Goal: Find specific page/section: Find specific page/section

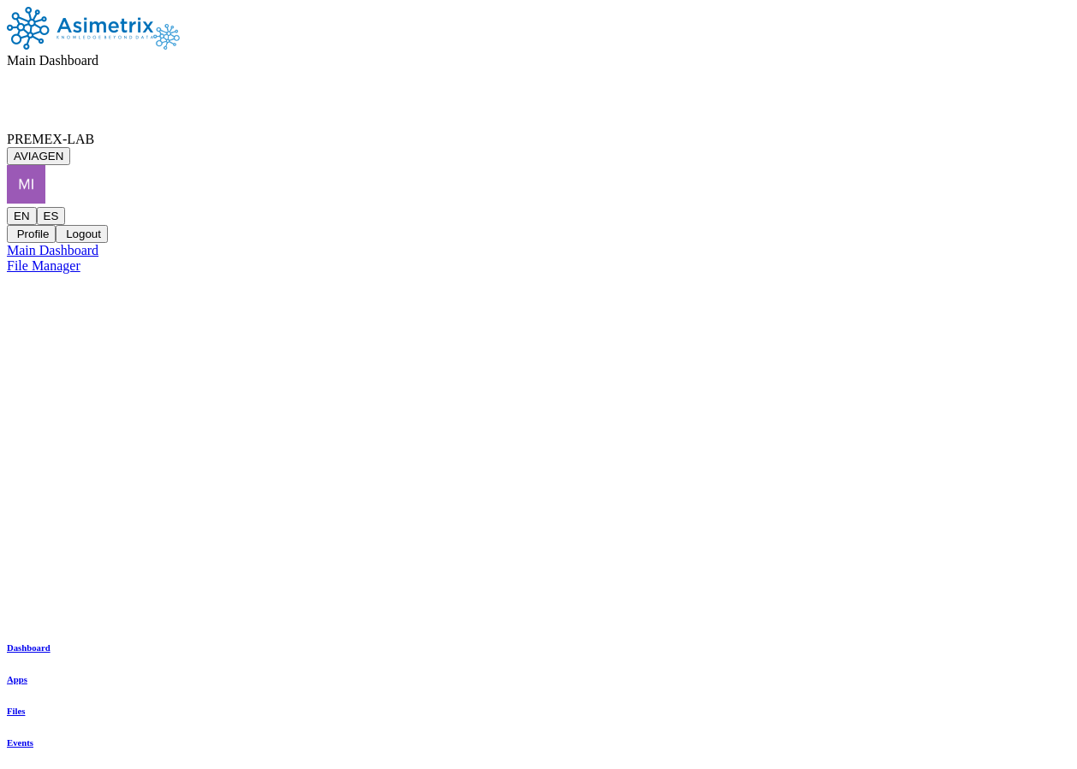
click at [94, 132] on span "PREMEX-LAB" at bounding box center [50, 139] width 87 height 15
click at [70, 147] on button "AVIAGEN" at bounding box center [38, 156] width 63 height 18
